Goal: Task Accomplishment & Management: Use online tool/utility

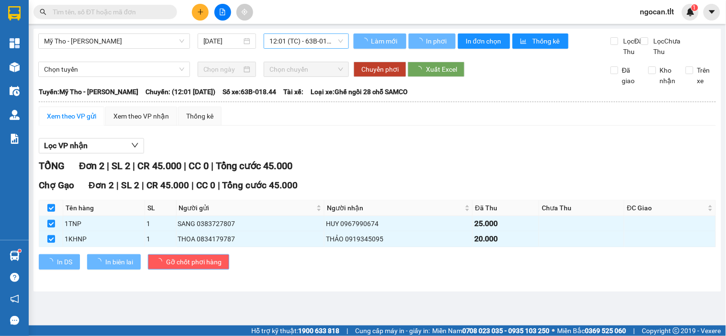
click at [297, 46] on span "12:01 (TC) - 63B-018.44" at bounding box center [306, 41] width 74 height 14
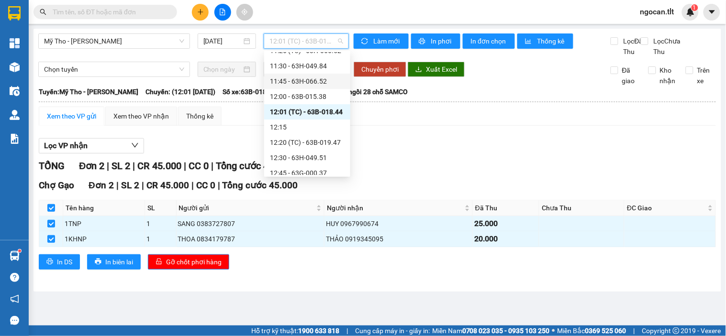
scroll to position [778, 0]
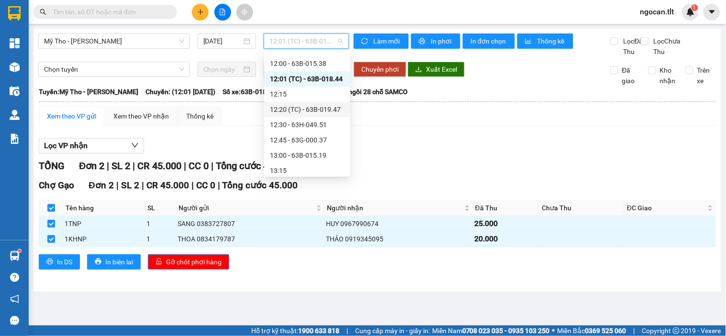
click at [324, 111] on div "12:20 (TC) - 63B-019.47" at bounding box center [307, 109] width 75 height 11
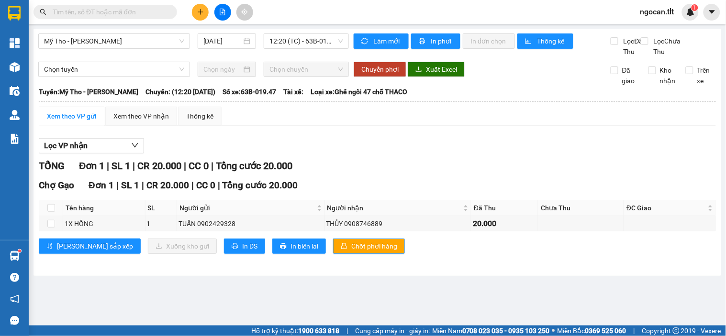
click at [311, 247] on div "Chợ Gạo Đơn 1 | SL 1 | CR 20.000 | CC 0 | Tổng cước 20.000 Tên hàng SL Người gử…" at bounding box center [377, 220] width 677 height 83
click at [333, 250] on button "Chốt phơi hàng" at bounding box center [369, 246] width 72 height 15
click at [310, 48] on div "12:20 (TC) - 63B-019.47" at bounding box center [306, 41] width 85 height 15
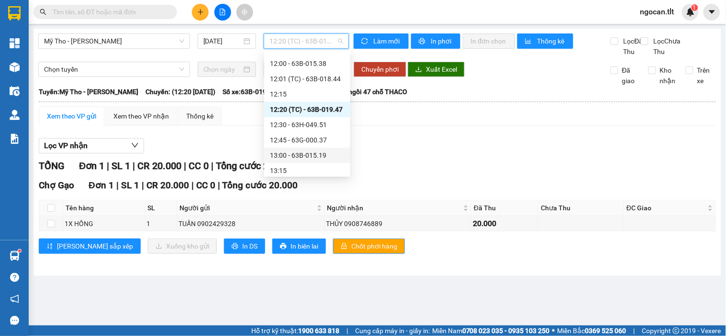
click at [336, 157] on div "13:00 - 63B-015.19" at bounding box center [307, 155] width 75 height 11
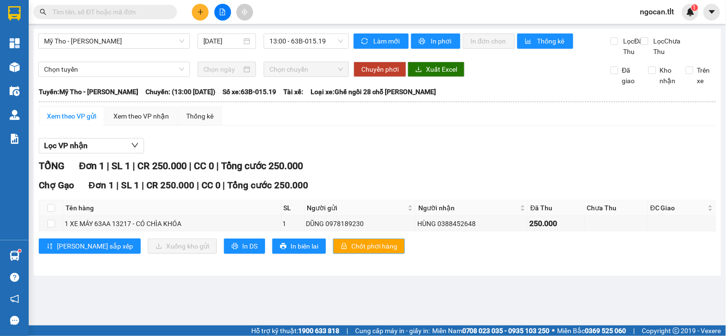
click at [351, 252] on span "Chốt phơi hàng" at bounding box center [374, 246] width 46 height 11
click at [460, 247] on div "Chợ Gạo Đơn 1 | SL 1 | CR 250.000 | CC 0 | Tổng cước 250.000 Tên hàng SL Người …" at bounding box center [377, 220] width 677 height 83
click at [450, 154] on div "Lọc VP nhận" at bounding box center [377, 146] width 677 height 16
click at [396, 45] on span "Làm mới" at bounding box center [387, 41] width 28 height 11
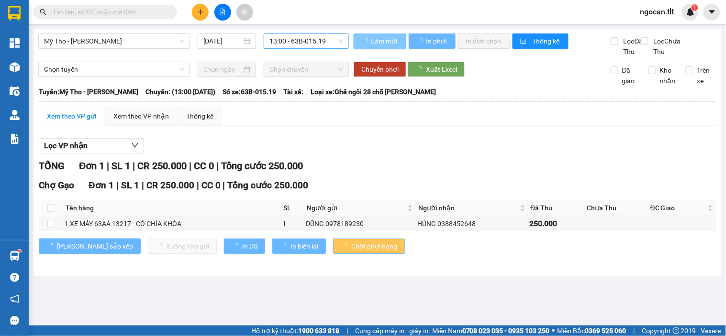
click at [302, 36] on span "13:00 - 63B-015.19" at bounding box center [306, 41] width 74 height 14
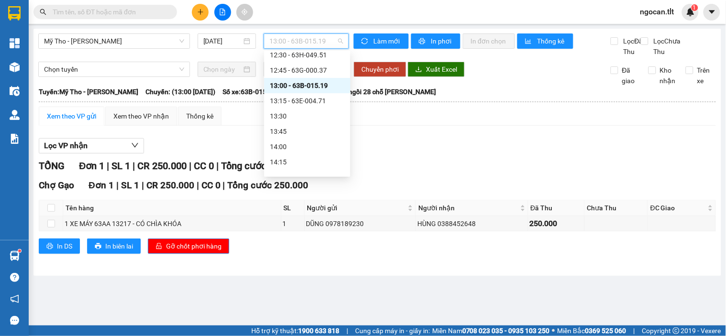
scroll to position [867, 0]
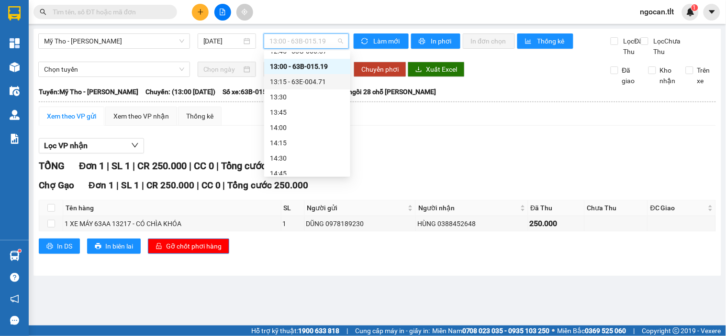
click at [332, 84] on div "13:15 - 63E-004.71" at bounding box center [307, 82] width 75 height 11
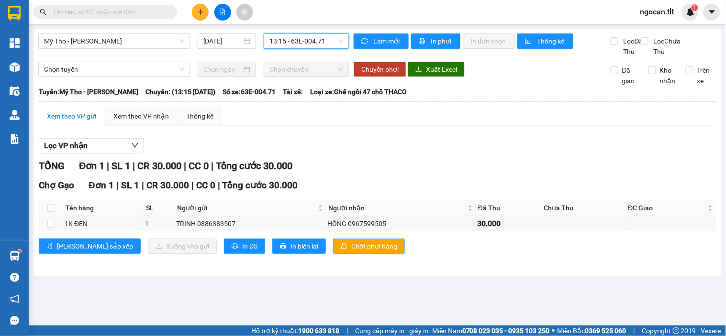
click at [351, 252] on span "Chốt phơi hàng" at bounding box center [374, 246] width 46 height 11
